Goal: Task Accomplishment & Management: Manage account settings

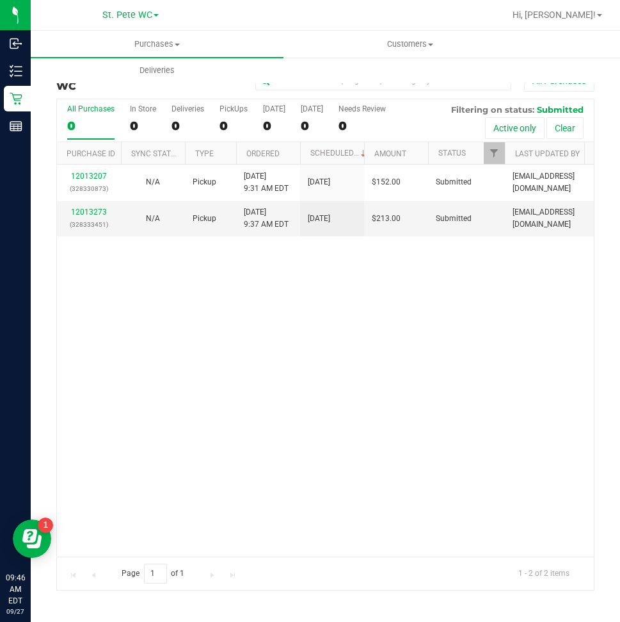
drag, startPoint x: 193, startPoint y: 357, endPoint x: 193, endPoint y: 344, distance: 13.4
click at [193, 355] on div "12013207 (328330873) N/A Pickup [DATE] 9:31 AM EDT 9/27/2025 $152.00 Submitted …" at bounding box center [325, 361] width 537 height 392
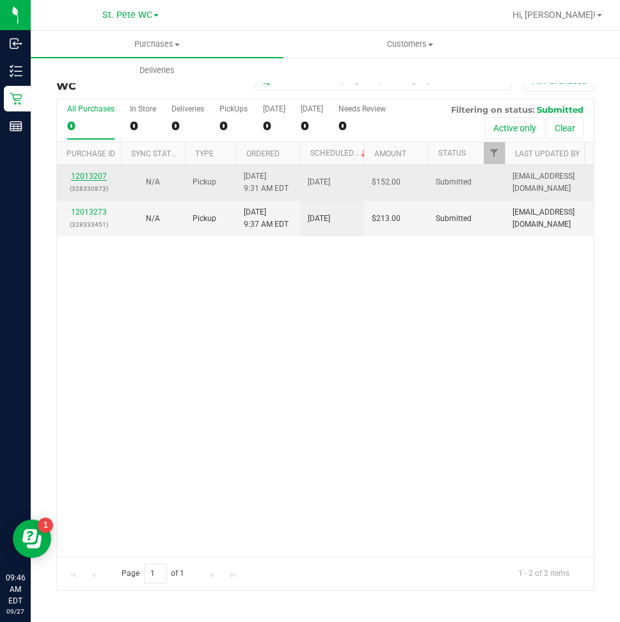
click at [80, 174] on link "12013207" at bounding box center [89, 176] width 36 height 9
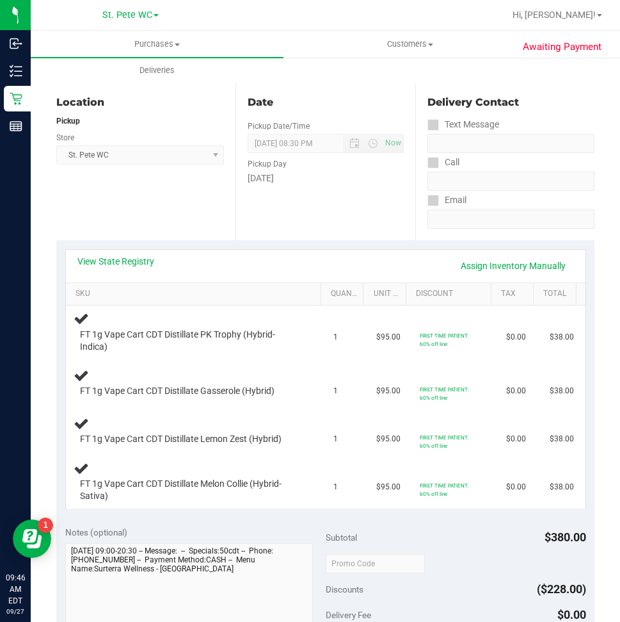
scroll to position [128, 0]
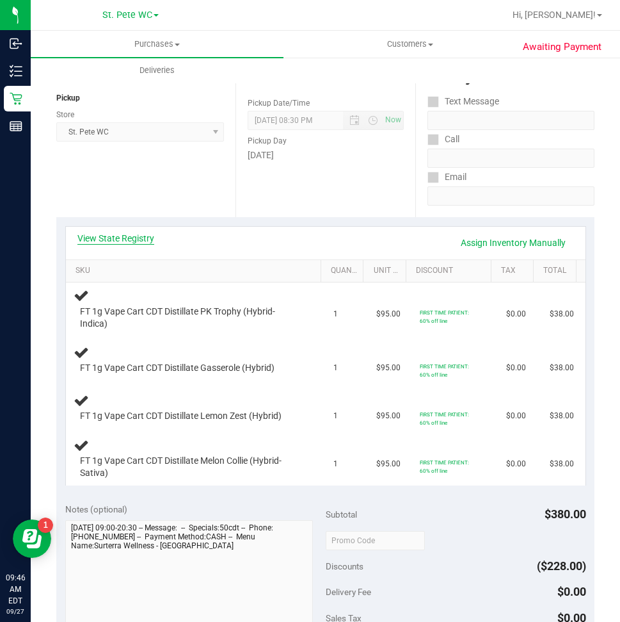
click at [113, 241] on link "View State Registry" at bounding box center [115, 238] width 77 height 13
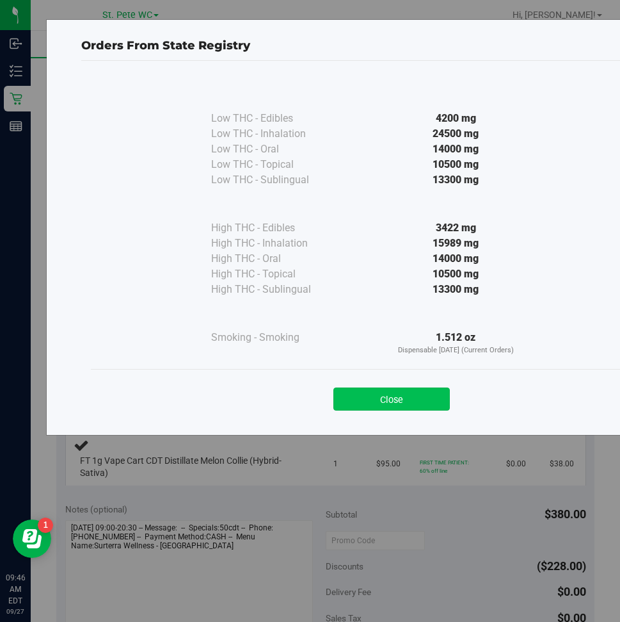
click at [415, 394] on button "Close" at bounding box center [392, 398] width 117 height 23
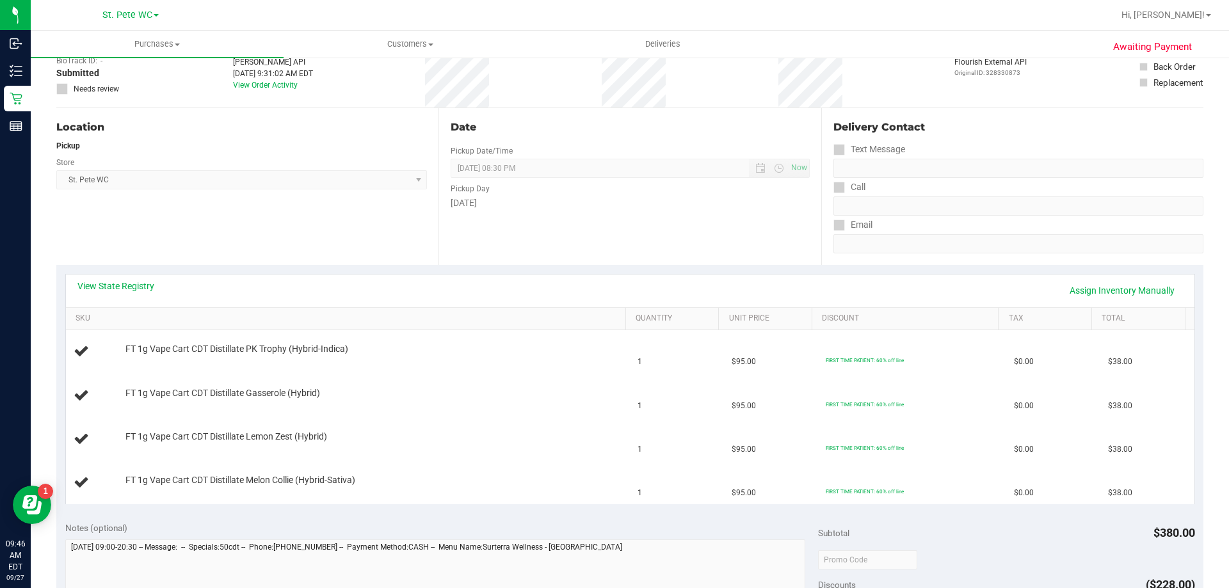
scroll to position [0, 0]
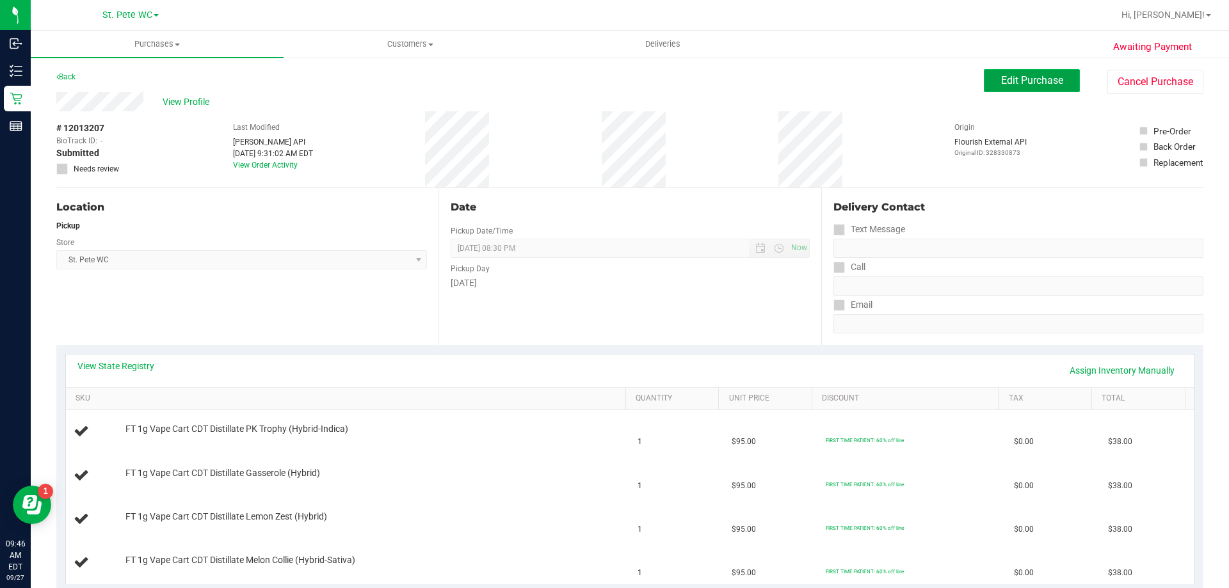
click at [620, 82] on button "Edit Purchase" at bounding box center [1032, 80] width 96 height 23
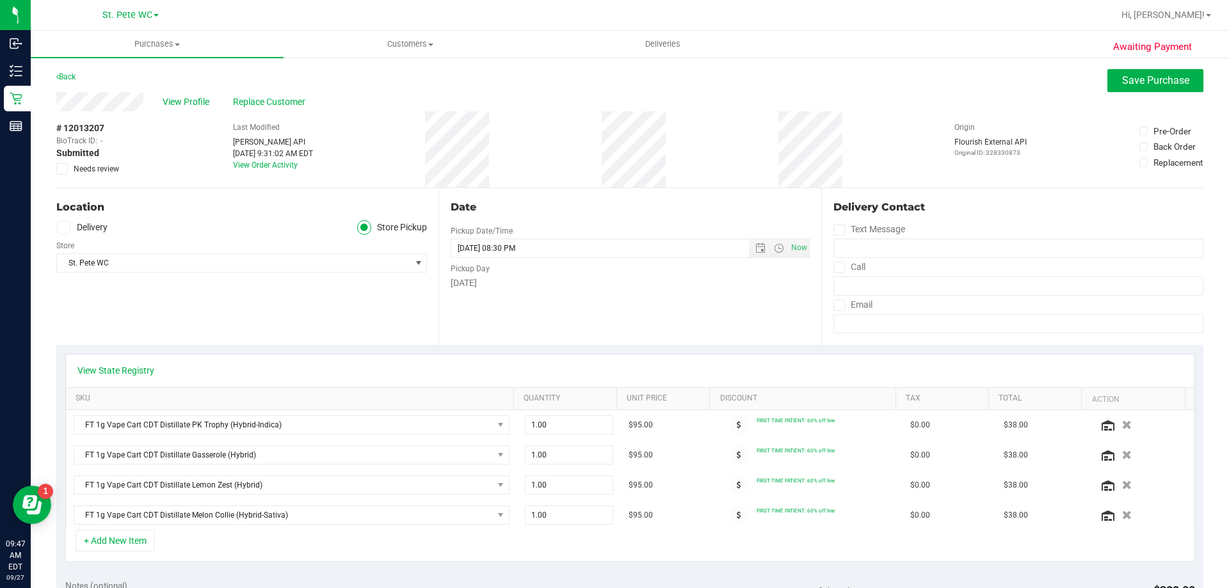
click at [62, 178] on div "# 12013207 BioTrack ID: - Submitted Needs review" at bounding box center [88, 149] width 64 height 76
click at [59, 169] on icon at bounding box center [62, 169] width 8 height 0
click at [0, 0] on input "Needs review" at bounding box center [0, 0] width 0 height 0
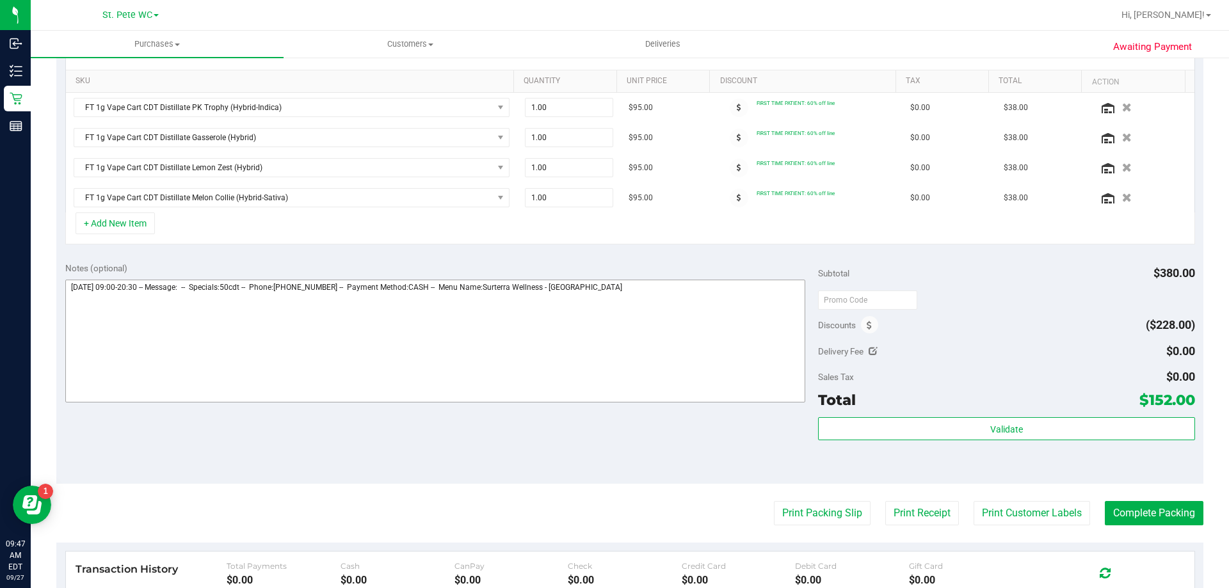
scroll to position [320, 0]
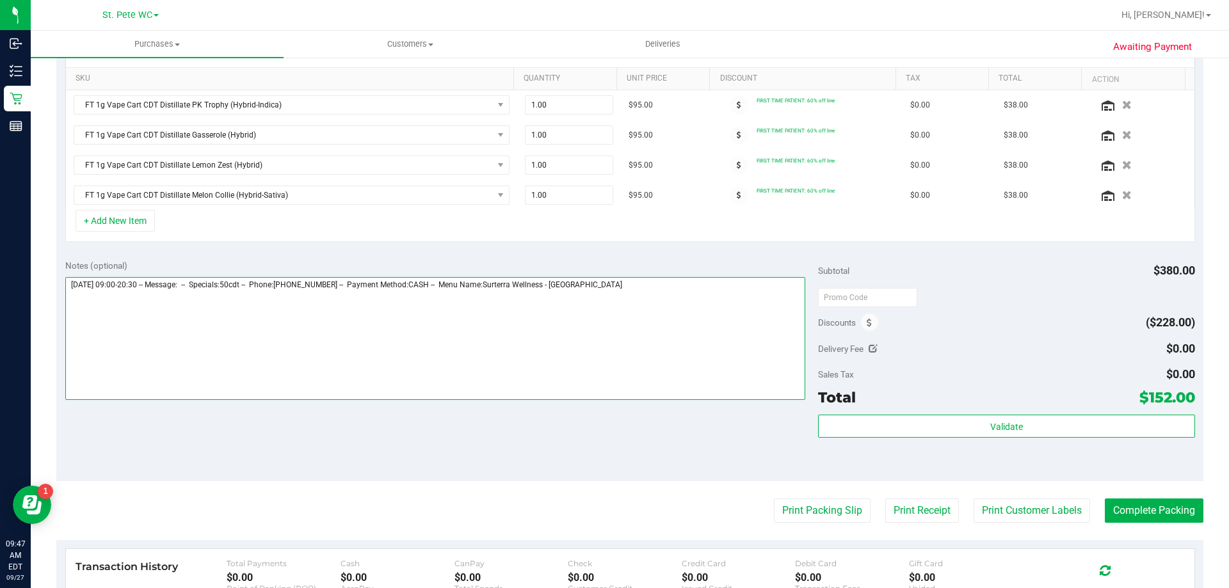
click at [620, 320] on textarea at bounding box center [435, 338] width 741 height 123
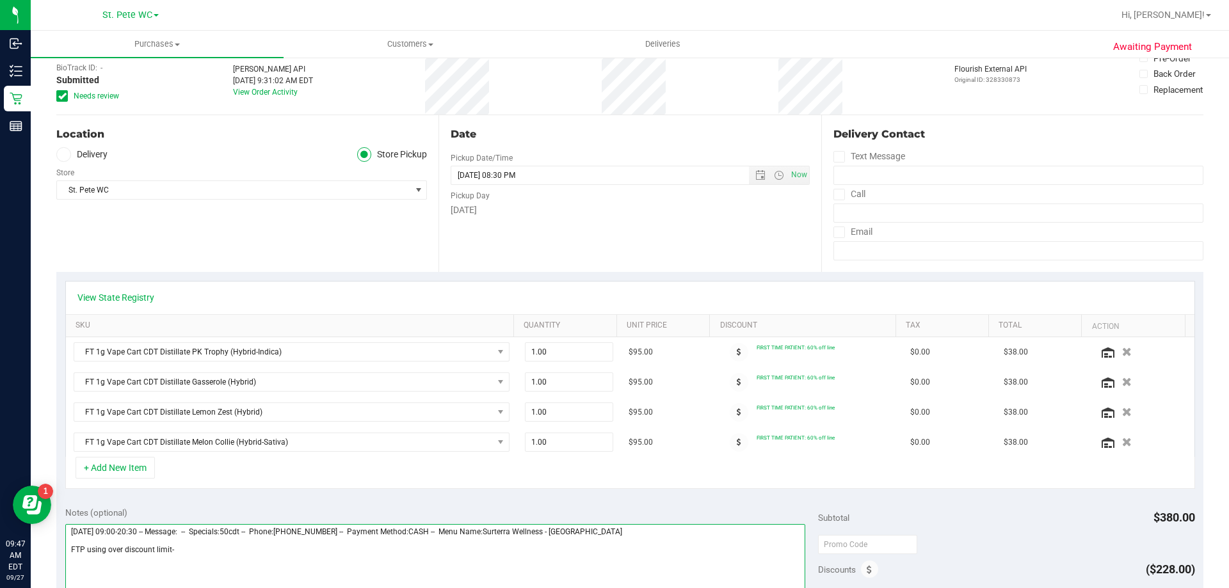
scroll to position [64, 0]
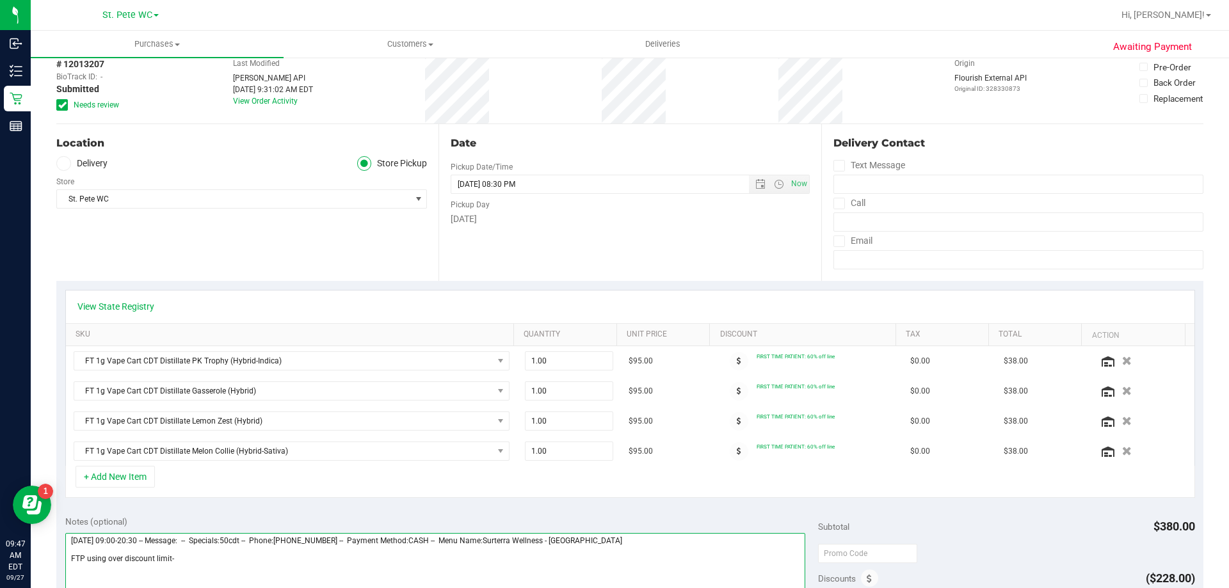
type textarea "[DATE] 09:00-20:30 -- Message: -- Specials:50cdt -- Phone:[PHONE_NUMBER] -- Pay…"
click at [620, 252] on div "Date Pickup Date/Time [DATE] Now [DATE] 08:30 PM Now Pickup Day [DATE]" at bounding box center [630, 202] width 382 height 157
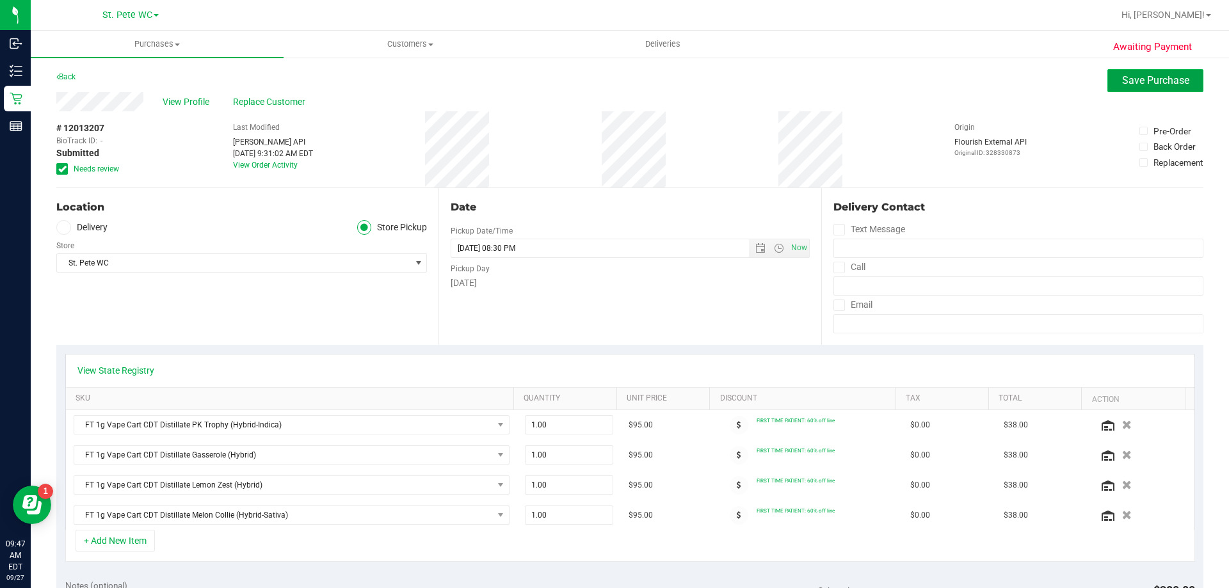
click at [620, 81] on button "Save Purchase" at bounding box center [1156, 80] width 96 height 23
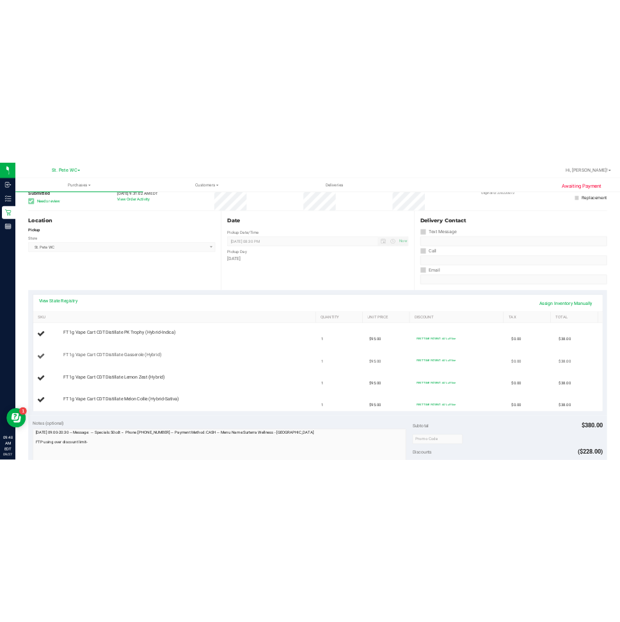
scroll to position [64, 0]
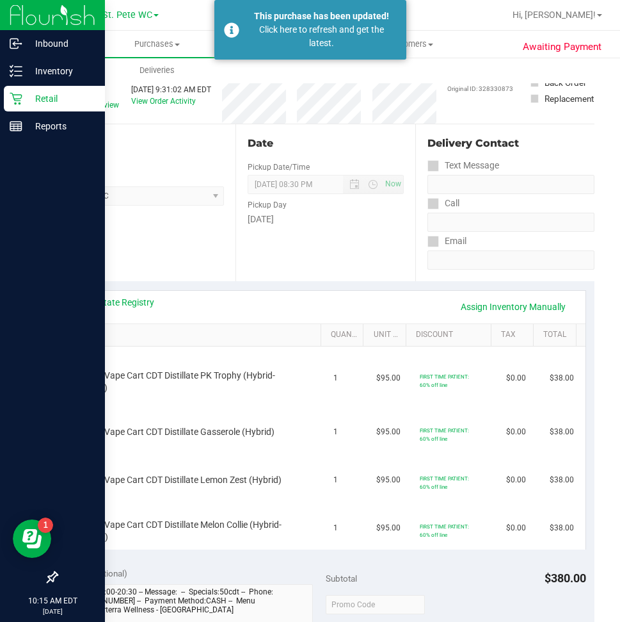
click at [25, 93] on p "Retail" at bounding box center [60, 98] width 77 height 15
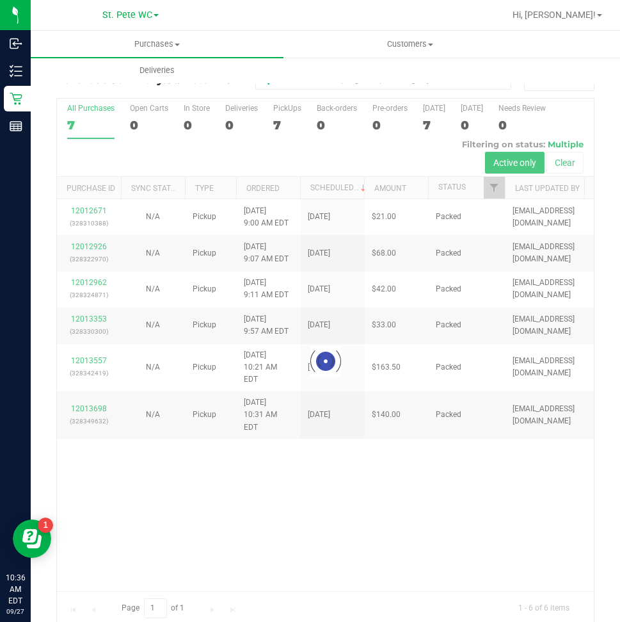
click at [364, 486] on div at bounding box center [325, 362] width 537 height 526
